Goal: Check status: Check status

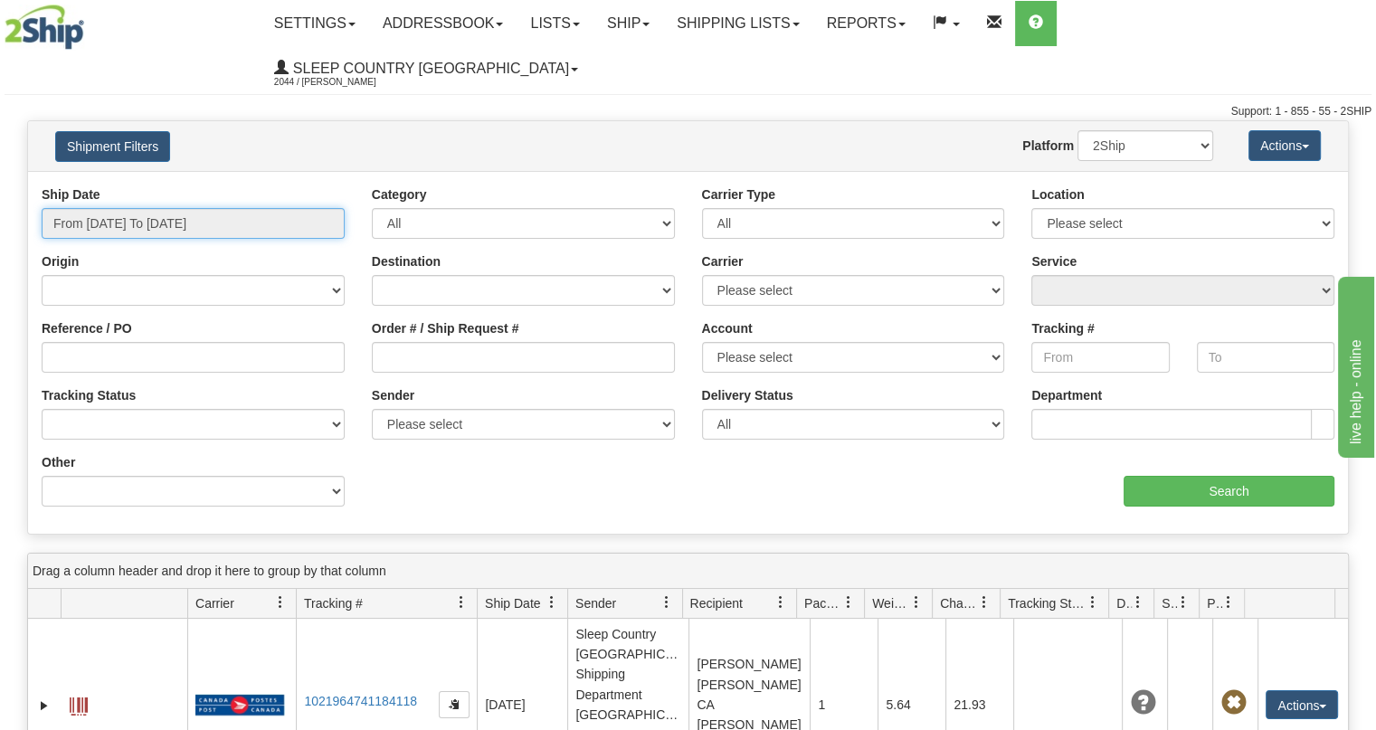
click at [205, 208] on input "From [DATE] To [DATE]" at bounding box center [193, 223] width 303 height 31
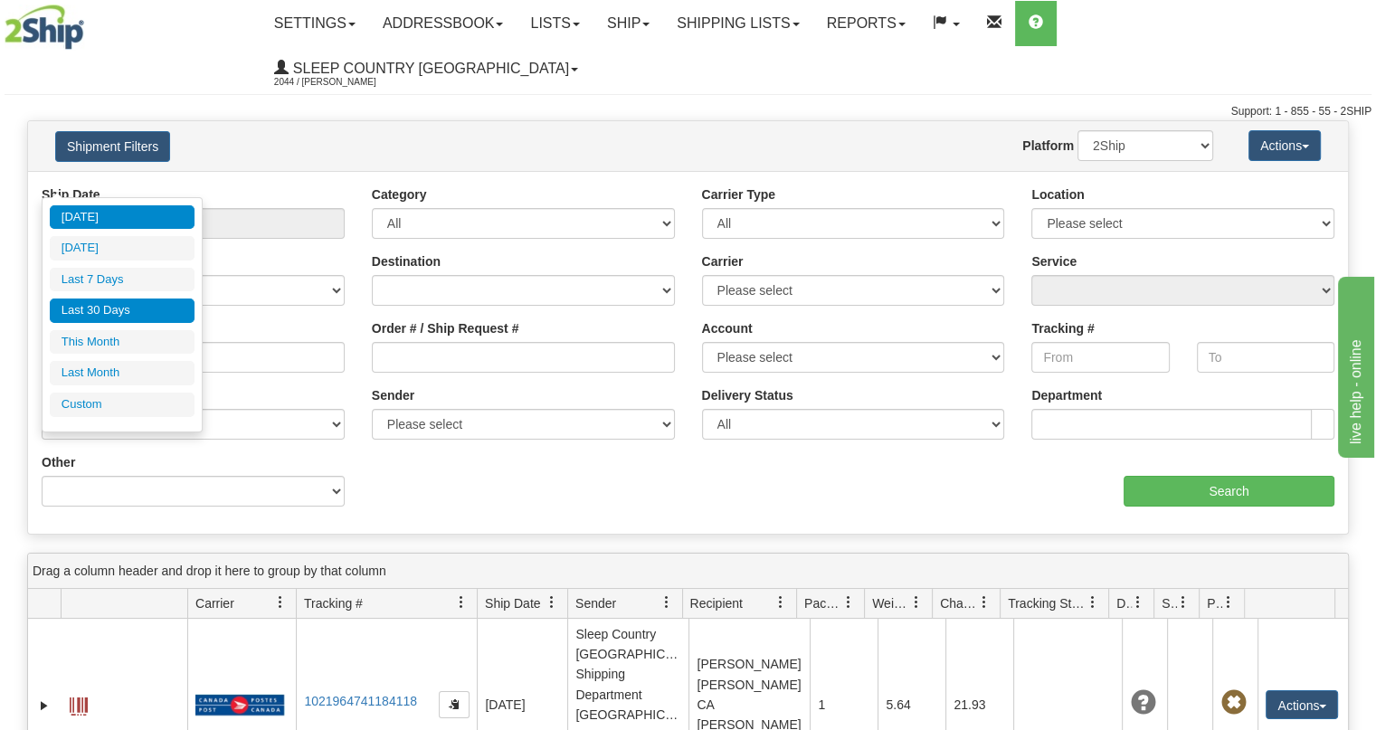
click at [112, 310] on li "Last 30 Days" at bounding box center [122, 311] width 145 height 24
type input "From [DATE] To [DATE]"
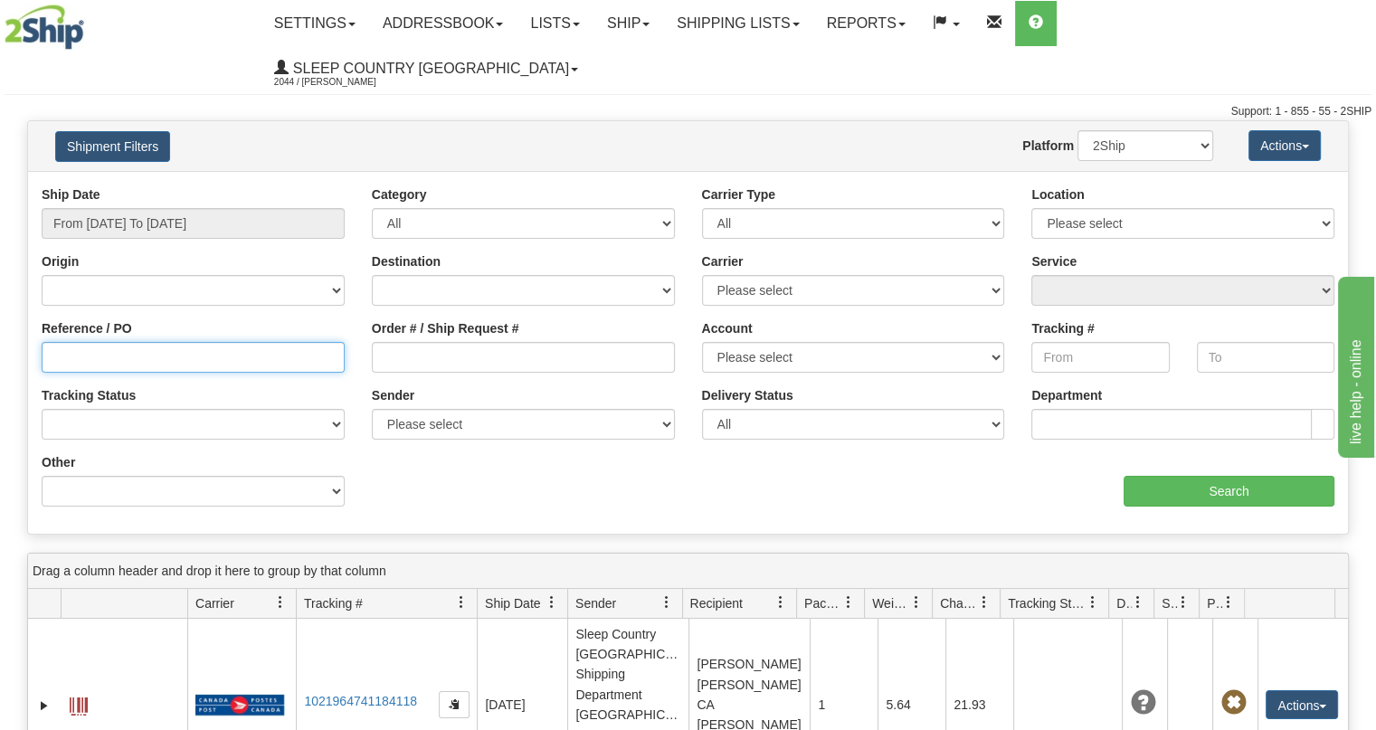
click at [170, 342] on input "Reference / PO" at bounding box center [193, 357] width 303 height 31
paste input "9000I096544"
type input "9000I096544"
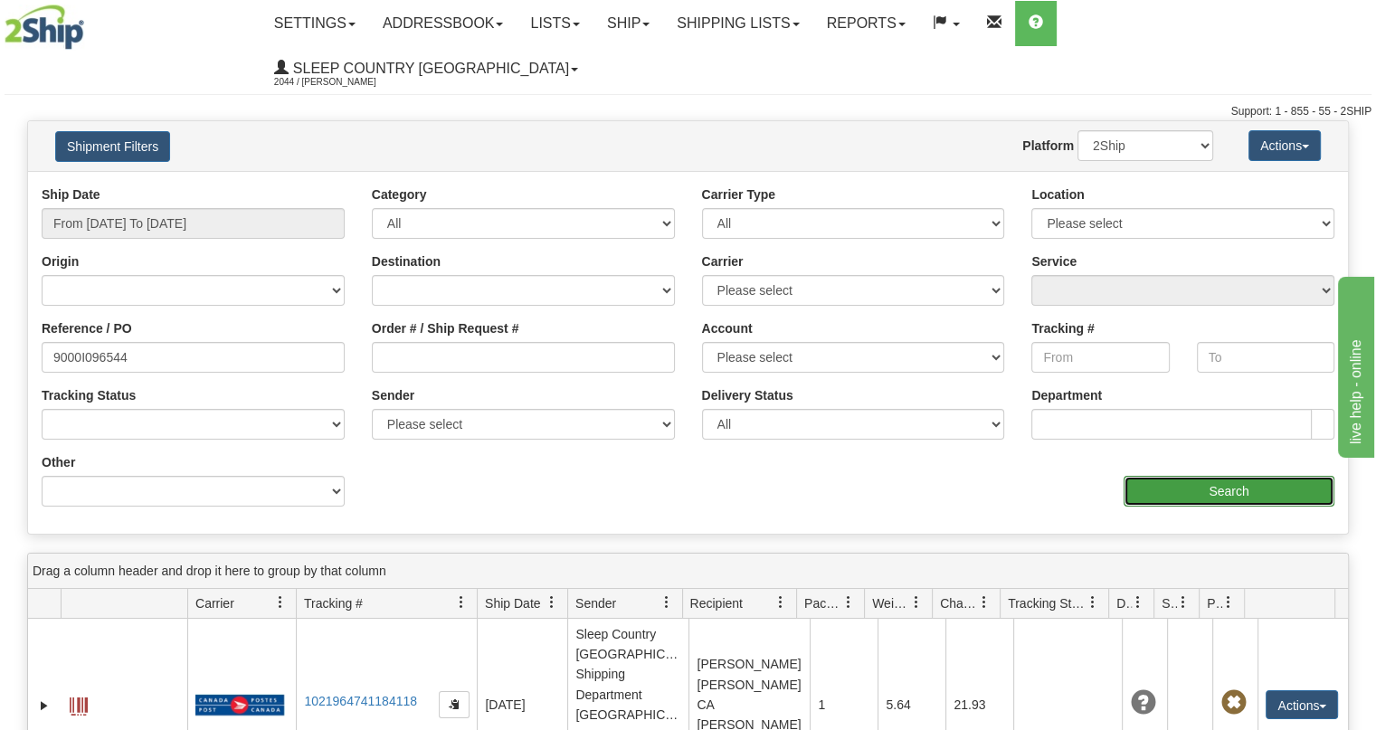
click at [1209, 476] on input "Search" at bounding box center [1229, 491] width 211 height 31
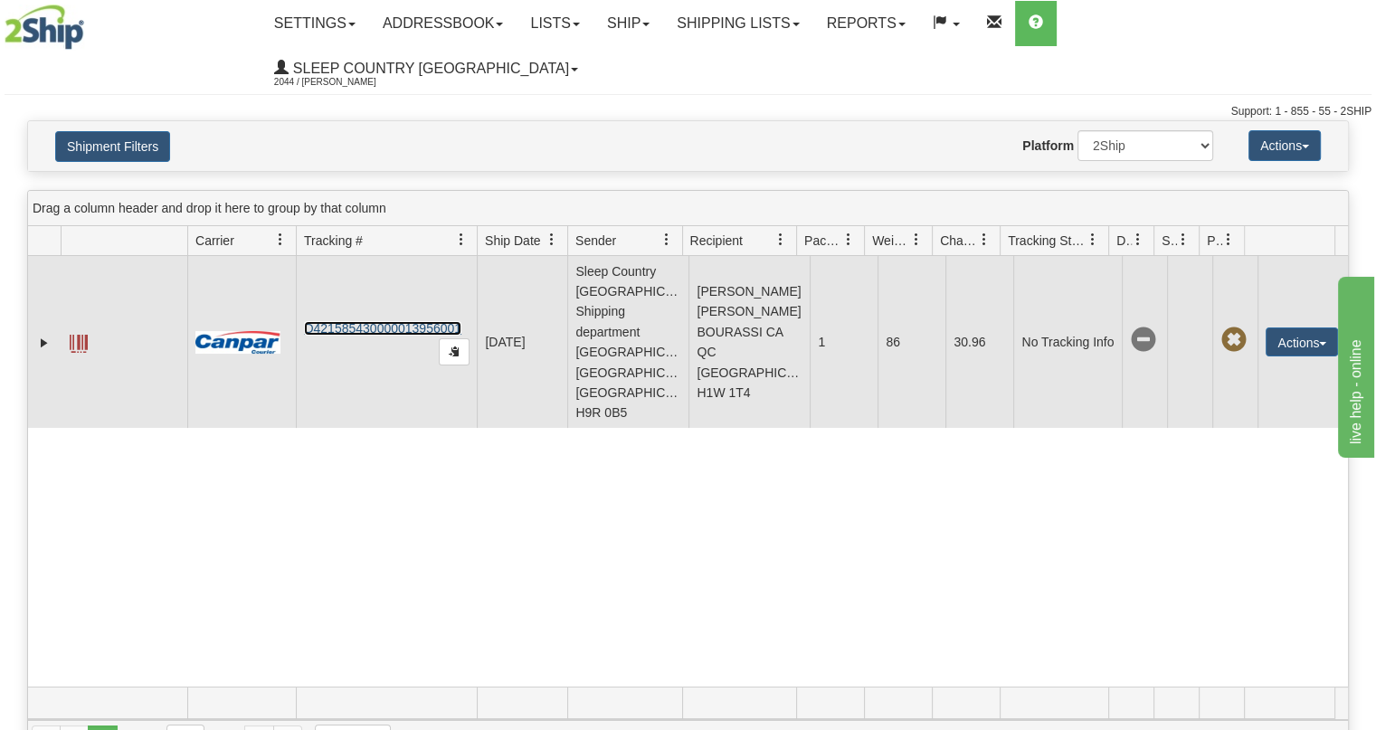
click at [363, 321] on link "D421585430000013956001" at bounding box center [382, 328] width 157 height 14
